Goal: Task Accomplishment & Management: Complete application form

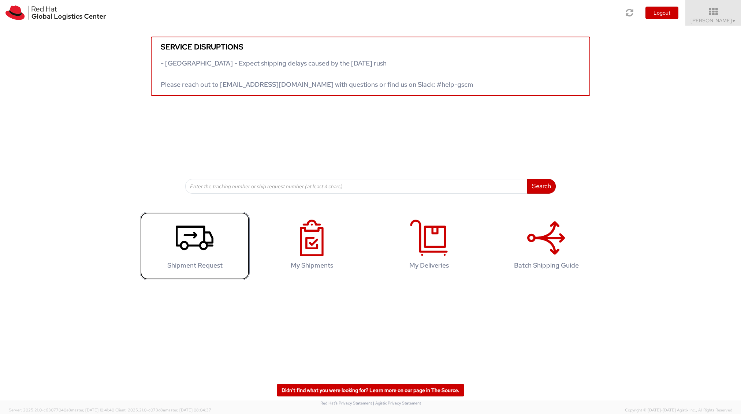
click at [199, 251] on icon at bounding box center [195, 238] width 38 height 37
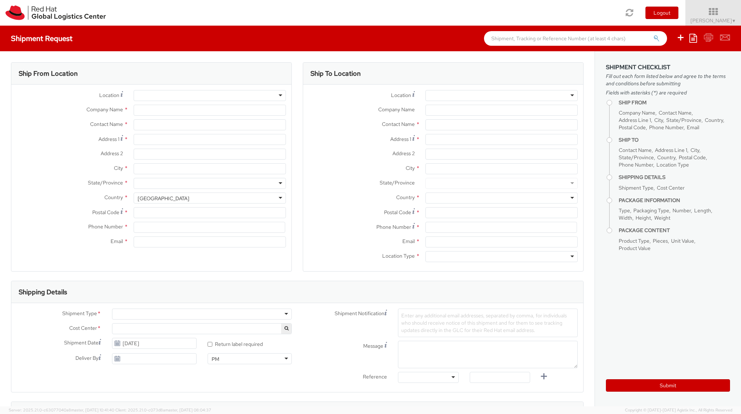
select select
select select "591"
type input "Red Hat"
type input "Henry Geay de Montenon"
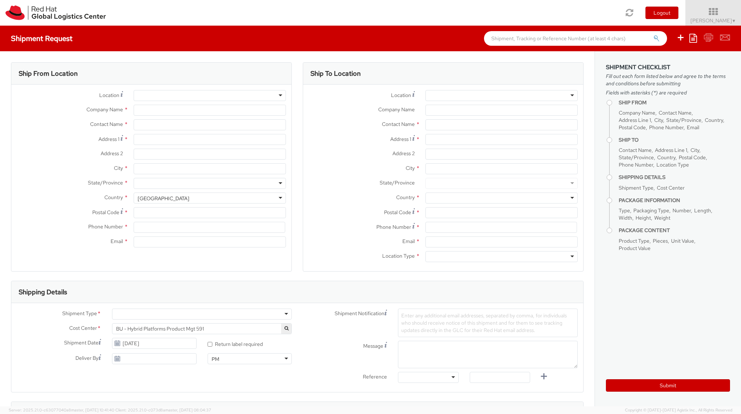
type input "hgeaydem@redhat.com"
